Goal: Task Accomplishment & Management: Manage account settings

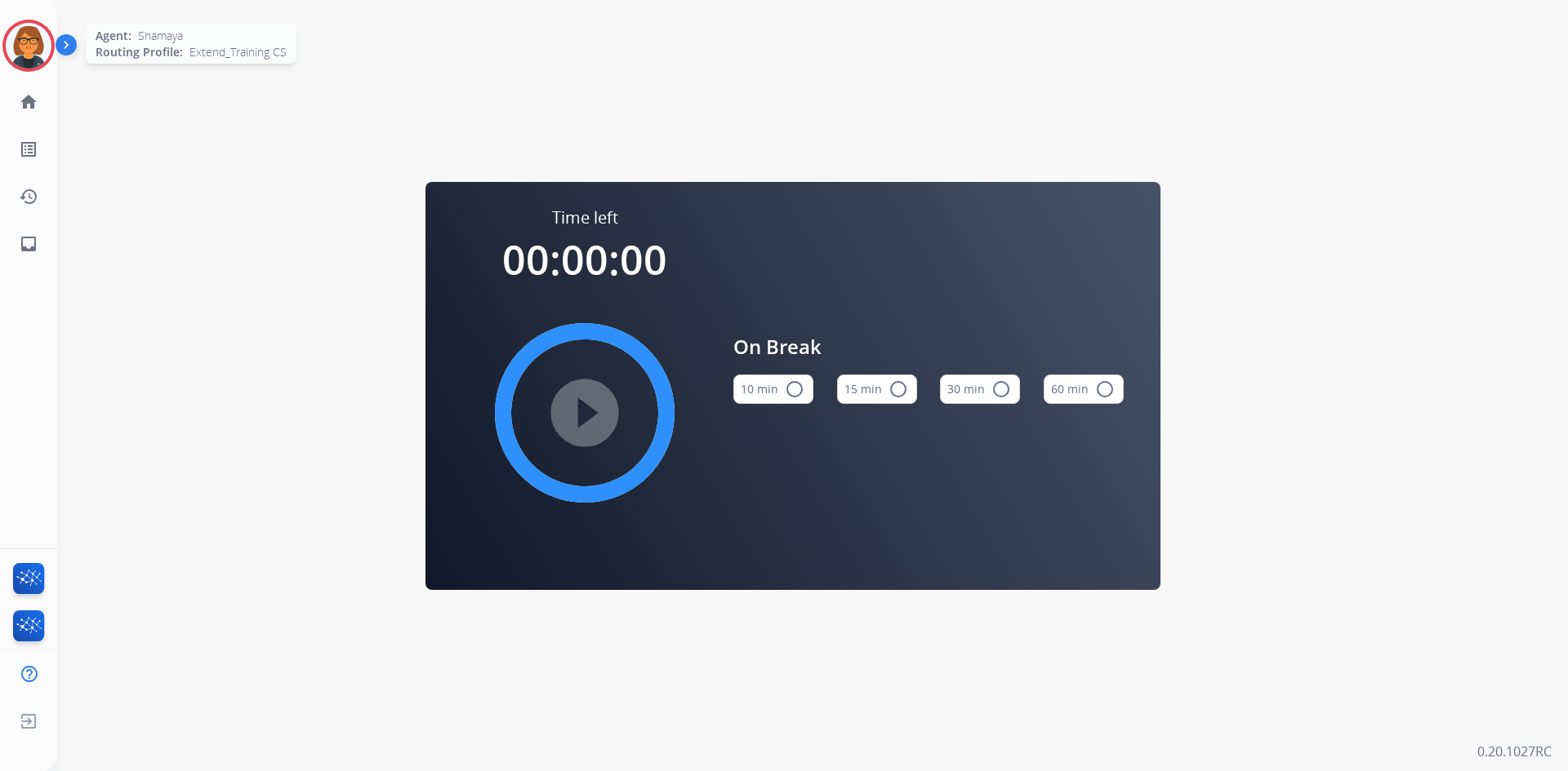
click at [18, 28] on img at bounding box center [28, 45] width 45 height 45
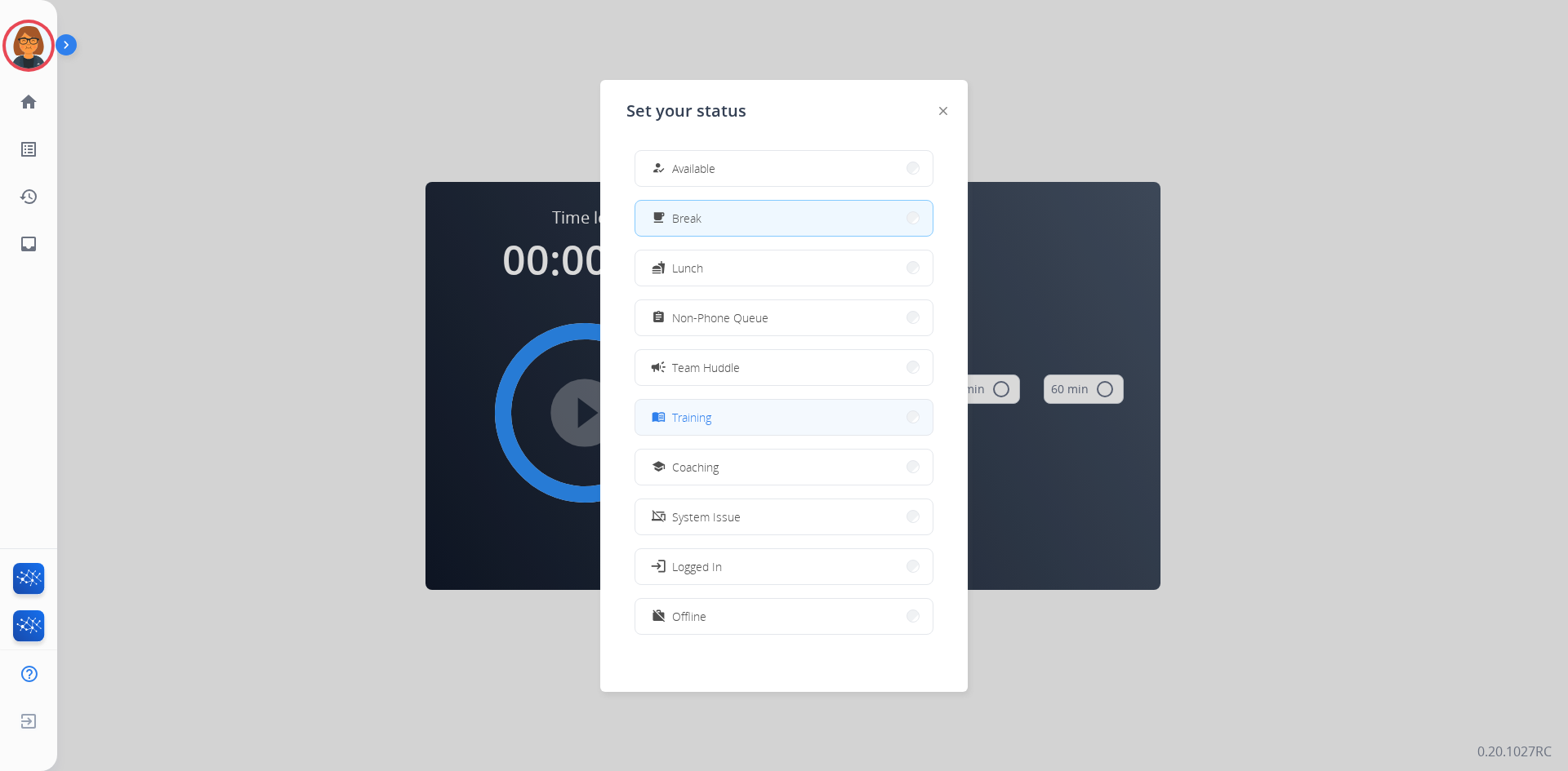
click at [691, 413] on span "Training" at bounding box center [691, 417] width 40 height 17
